Goal: Check status: Check status

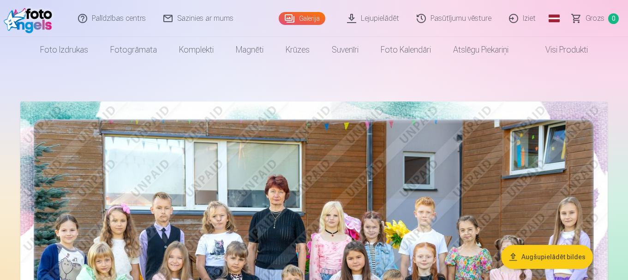
click at [451, 22] on link "Pasūtījumu vēsture" at bounding box center [454, 18] width 92 height 37
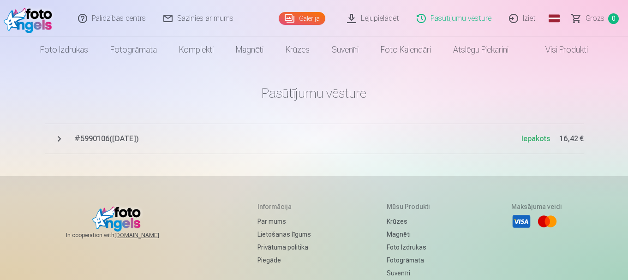
click at [128, 141] on span "# 5990106 ( [DATE] )" at bounding box center [297, 138] width 447 height 11
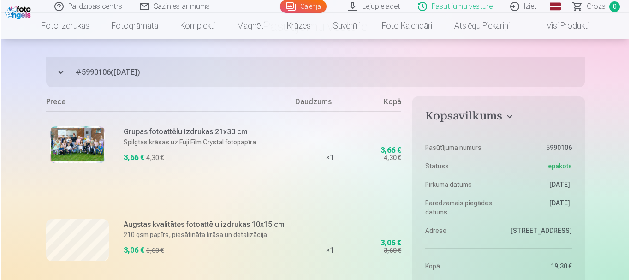
scroll to position [60, 0]
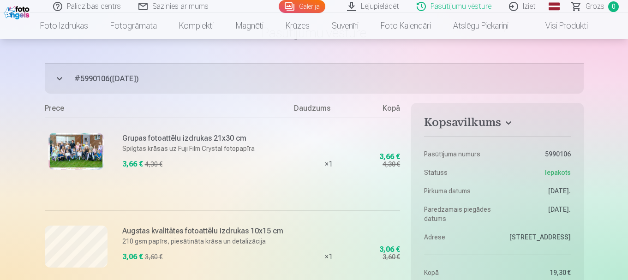
click at [81, 142] on img at bounding box center [75, 151] width 55 height 37
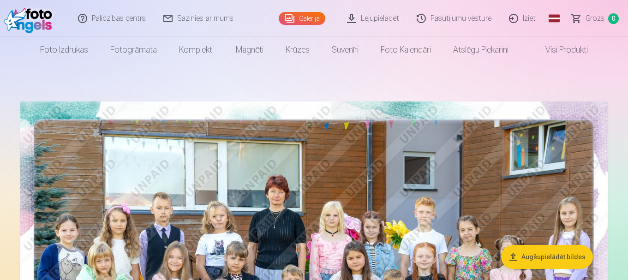
click at [456, 15] on link "Pasūtījumu vēsture" at bounding box center [454, 18] width 92 height 37
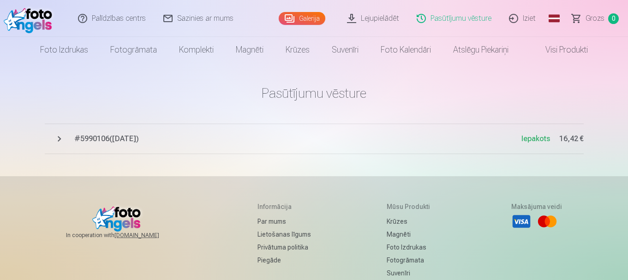
click at [98, 143] on span "# 5990106 ( [DATE] )" at bounding box center [297, 138] width 447 height 11
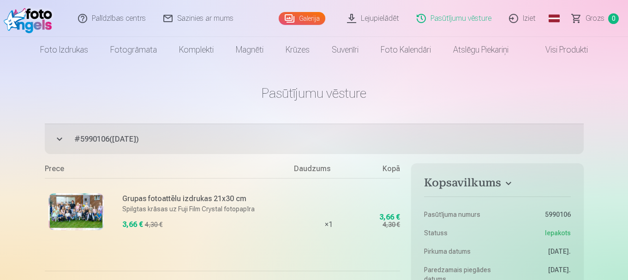
click at [312, 19] on link "Galerija" at bounding box center [302, 18] width 47 height 13
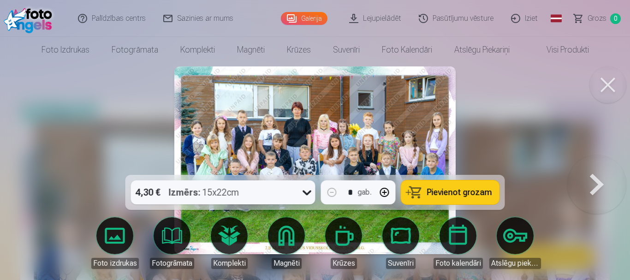
click at [307, 193] on icon at bounding box center [307, 192] width 15 height 15
click at [609, 83] on button at bounding box center [607, 84] width 37 height 37
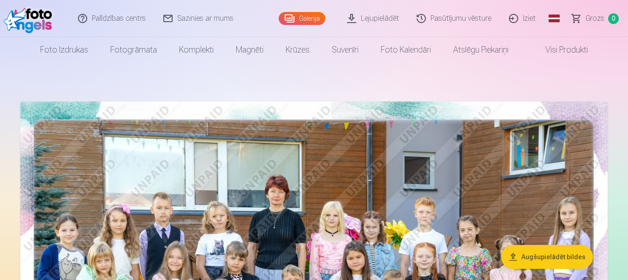
click at [471, 24] on link "Pasūtījumu vēsture" at bounding box center [454, 18] width 92 height 37
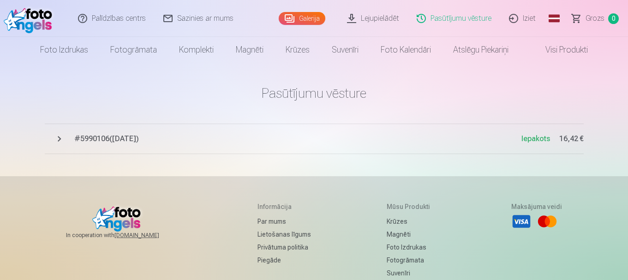
click at [104, 141] on span "# 5990106 ( [DATE] )" at bounding box center [297, 138] width 447 height 11
